Goal: Task Accomplishment & Management: Complete application form

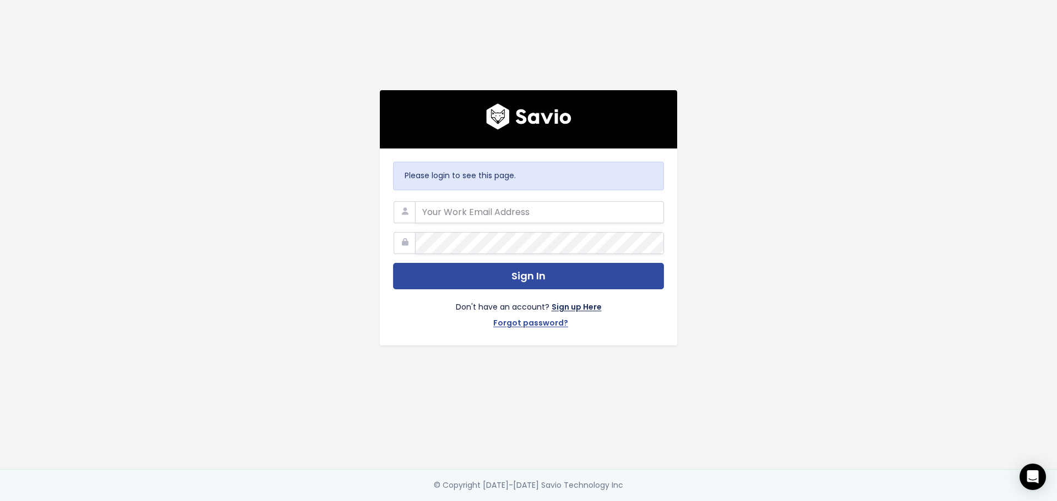
click at [567, 303] on link "Sign up Here" at bounding box center [576, 309] width 50 height 16
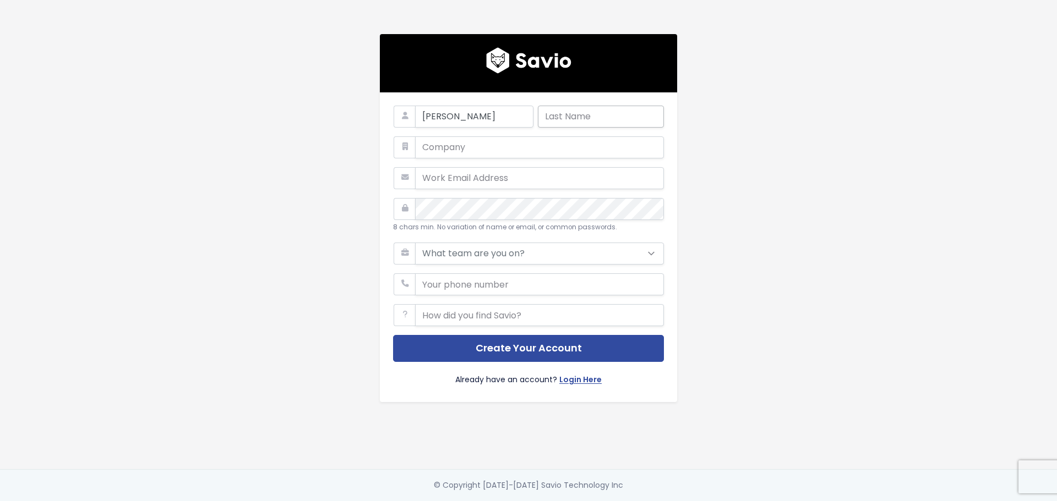
type input "Sara"
click at [575, 119] on input "text" at bounding box center [601, 117] width 126 height 22
type input "Ahmad"
click at [473, 172] on input "email" at bounding box center [539, 178] width 249 height 22
type input "sahmad@flinks.com"
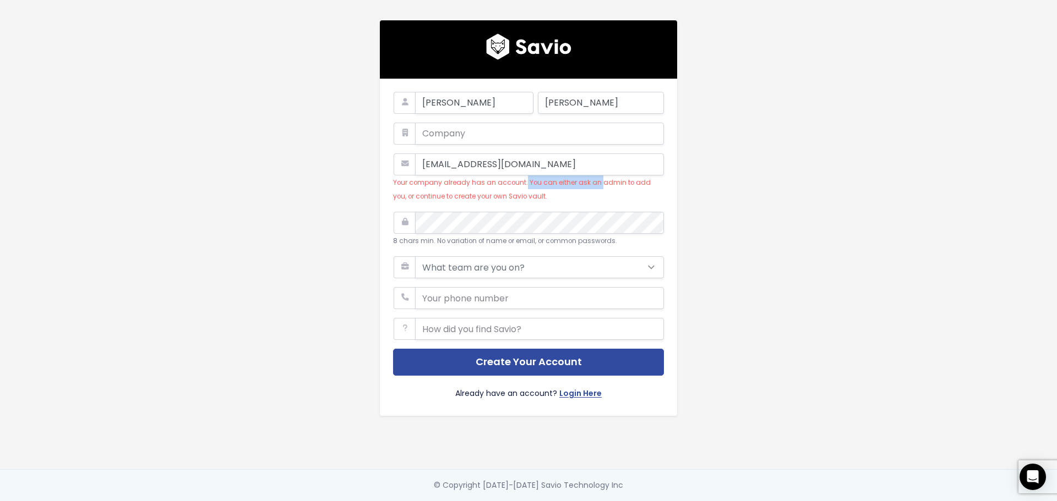
drag, startPoint x: 559, startPoint y: 183, endPoint x: 482, endPoint y: 178, distance: 77.3
click at [482, 178] on div "sahmad@flinks.com Your company already has an account. You can either ask an ad…" at bounding box center [528, 179] width 271 height 50
